Goal: Information Seeking & Learning: Learn about a topic

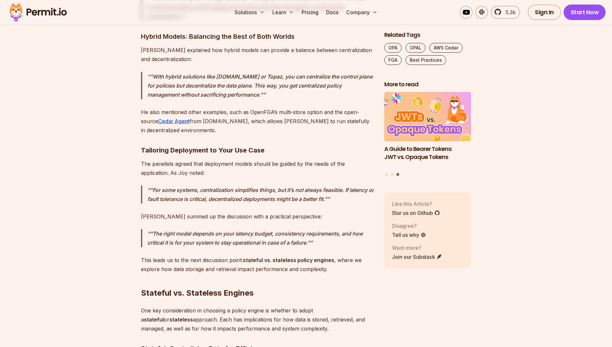
scroll to position [2680, 0]
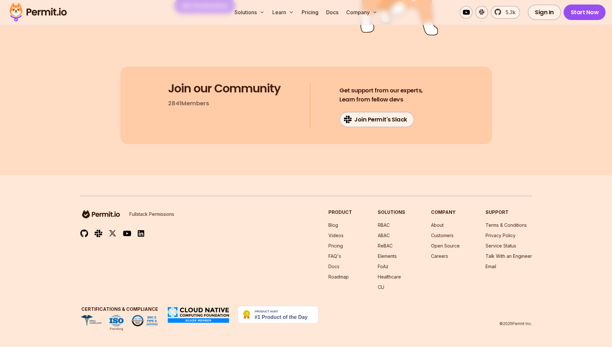
scroll to position [4520, 0]
